Goal: Transaction & Acquisition: Download file/media

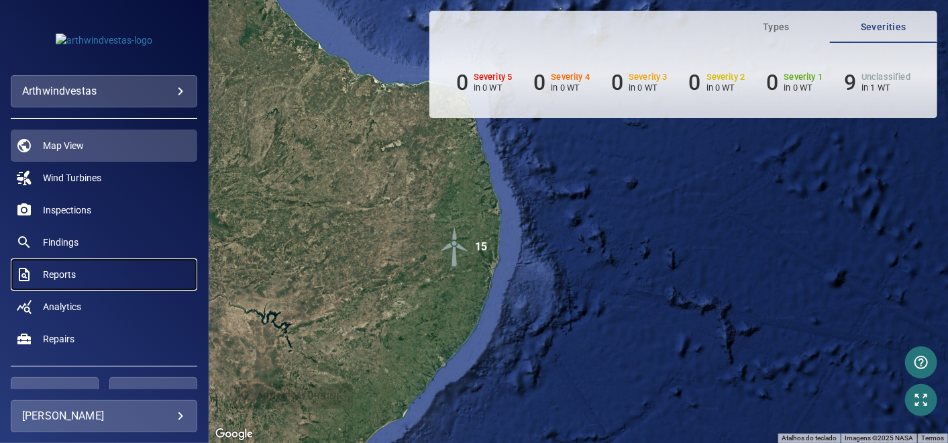
click at [66, 266] on link "Reports" at bounding box center [104, 274] width 187 height 32
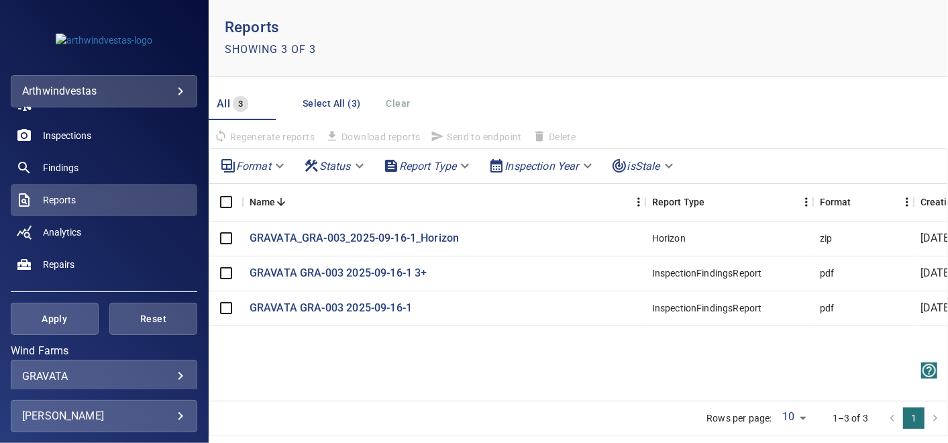
scroll to position [36, 0]
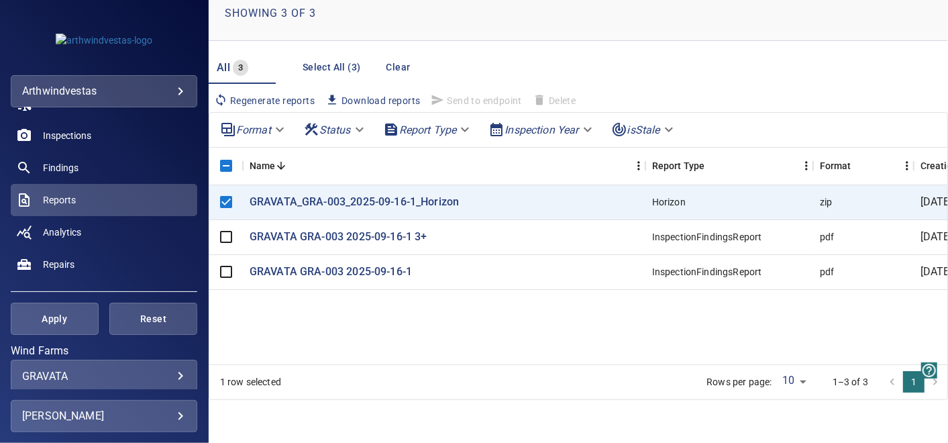
drag, startPoint x: 209, startPoint y: 101, endPoint x: 401, endPoint y: 402, distance: 356.6
click at [401, 402] on main "Reports Showing 3 of 3 All 3 Select All (3) Clear Regenerate reports Download r…" at bounding box center [578, 221] width 739 height 443
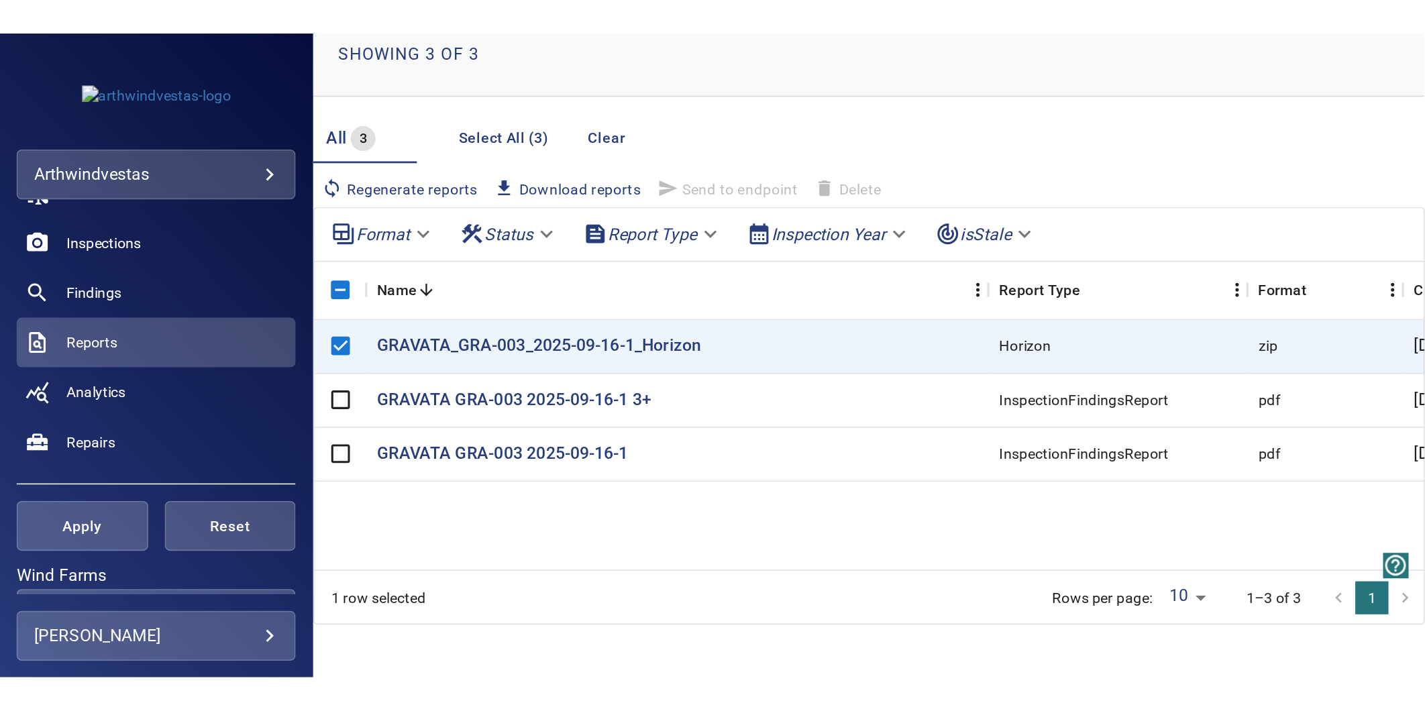
scroll to position [0, 0]
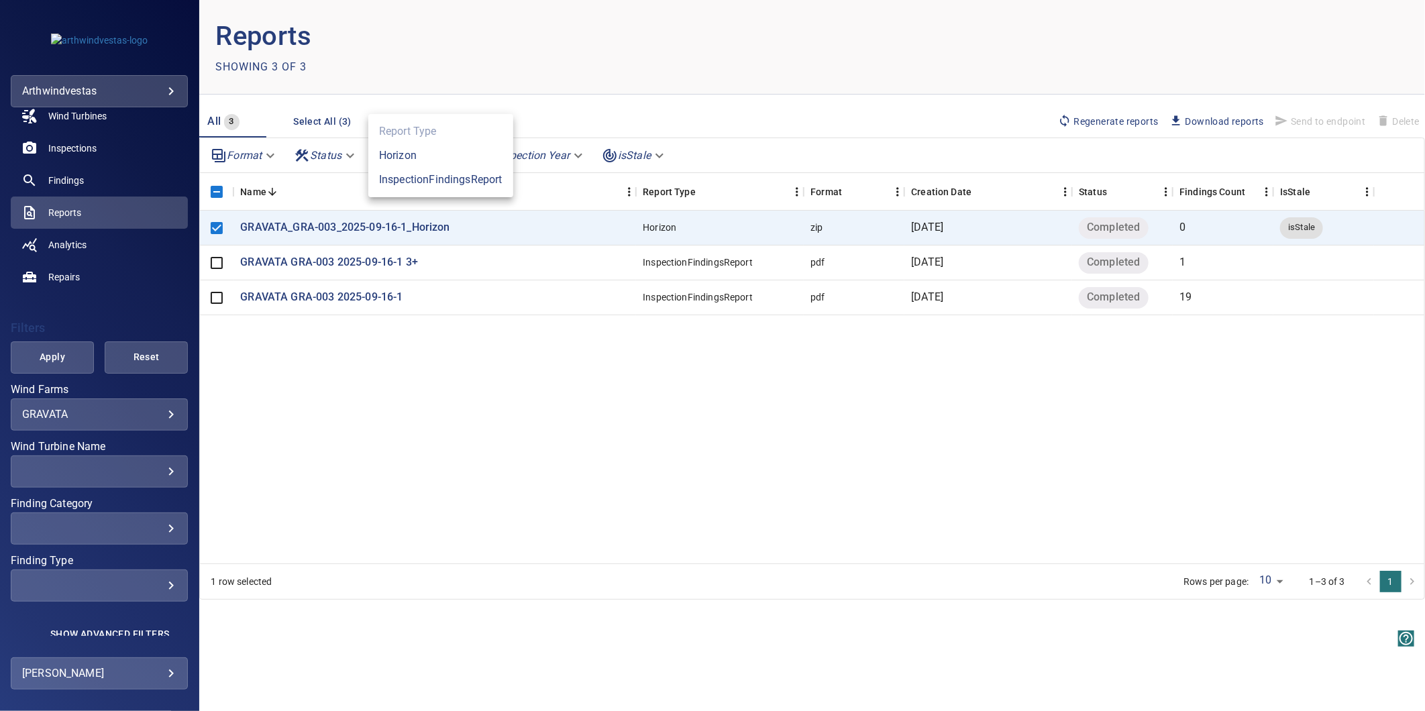
click at [416, 156] on body "**********" at bounding box center [712, 355] width 1425 height 711
click at [947, 119] on div at bounding box center [712, 355] width 1425 height 711
click at [947, 118] on span "Download reports" at bounding box center [1216, 121] width 95 height 15
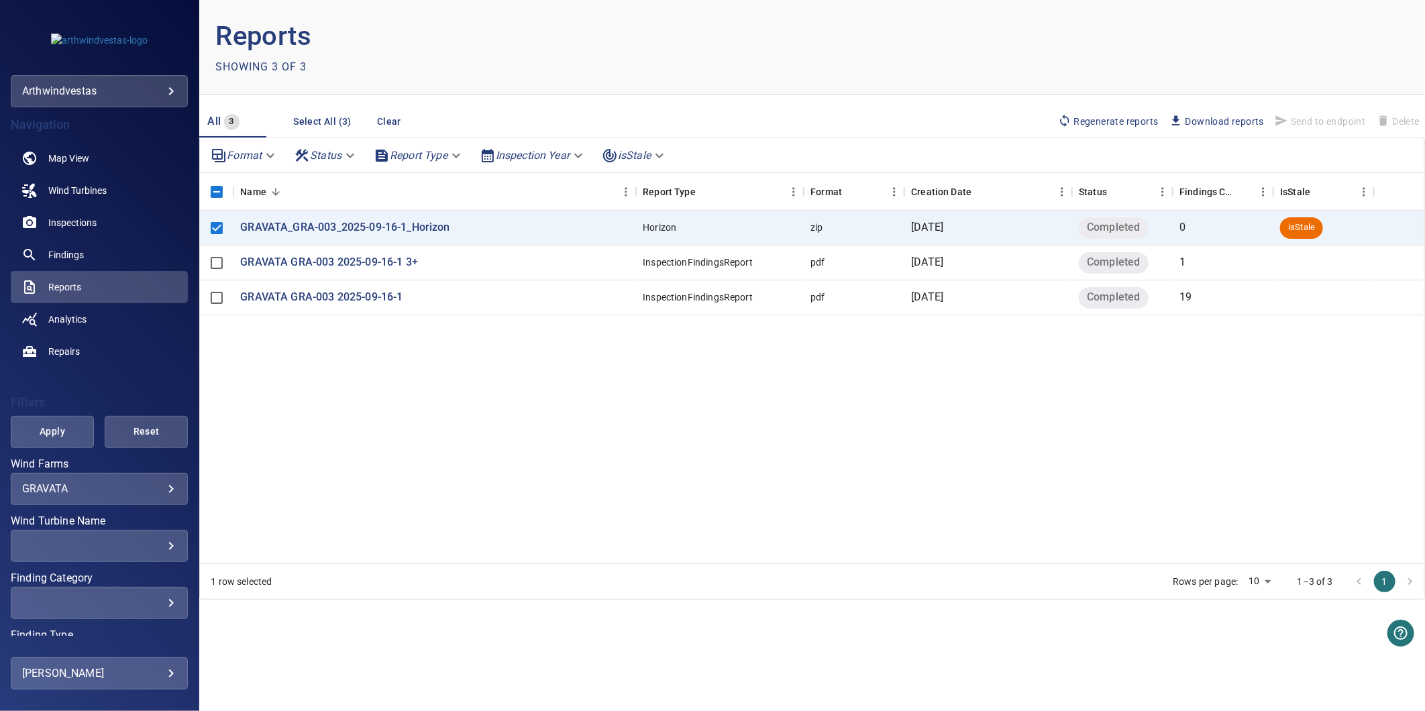
click at [939, 116] on span "Download reports" at bounding box center [1216, 121] width 95 height 15
